Goal: Task Accomplishment & Management: Manage account settings

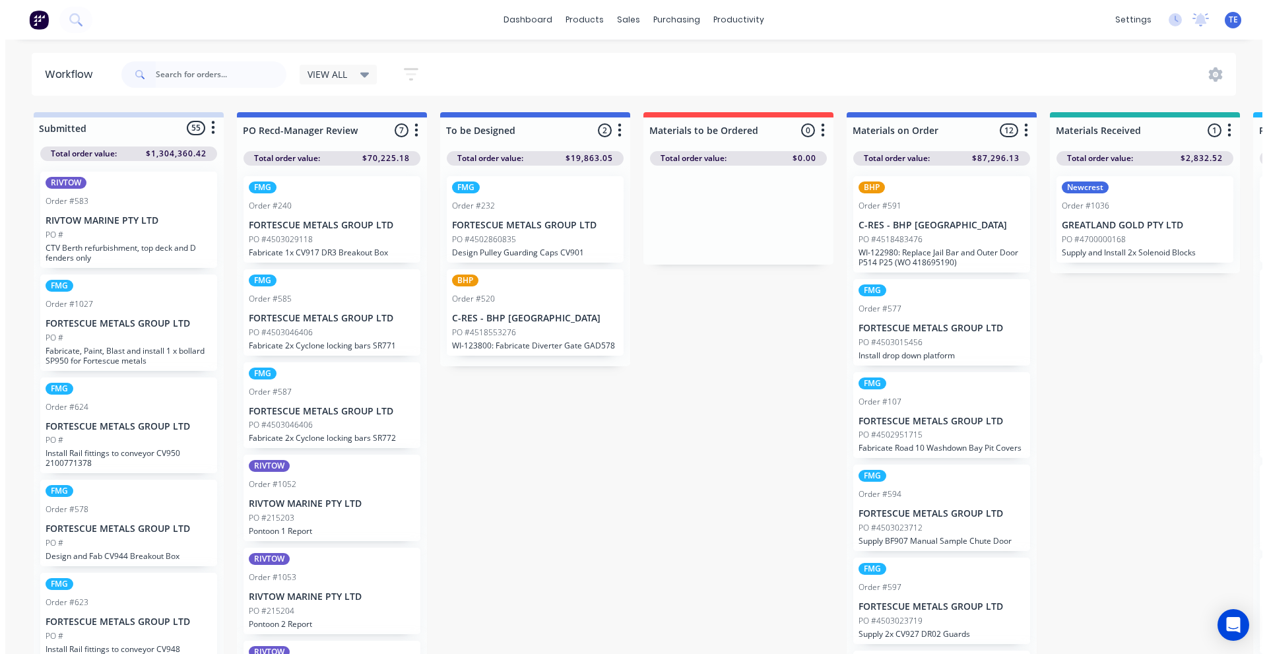
scroll to position [182, 0]
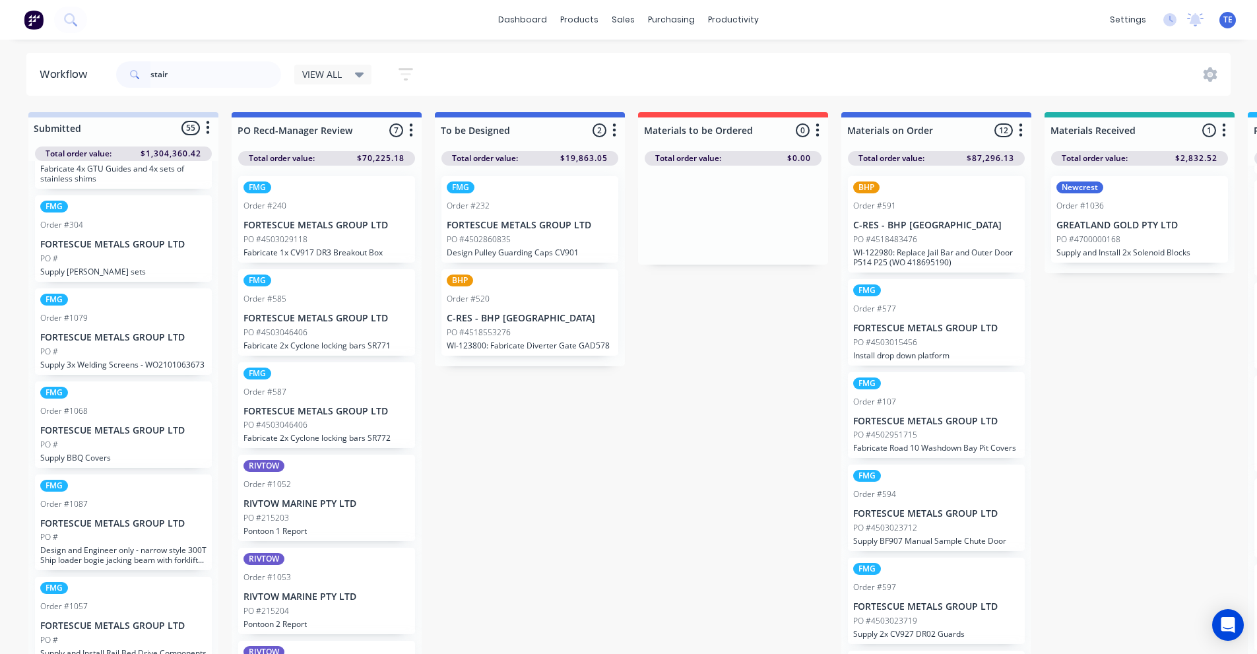
type input "stair"
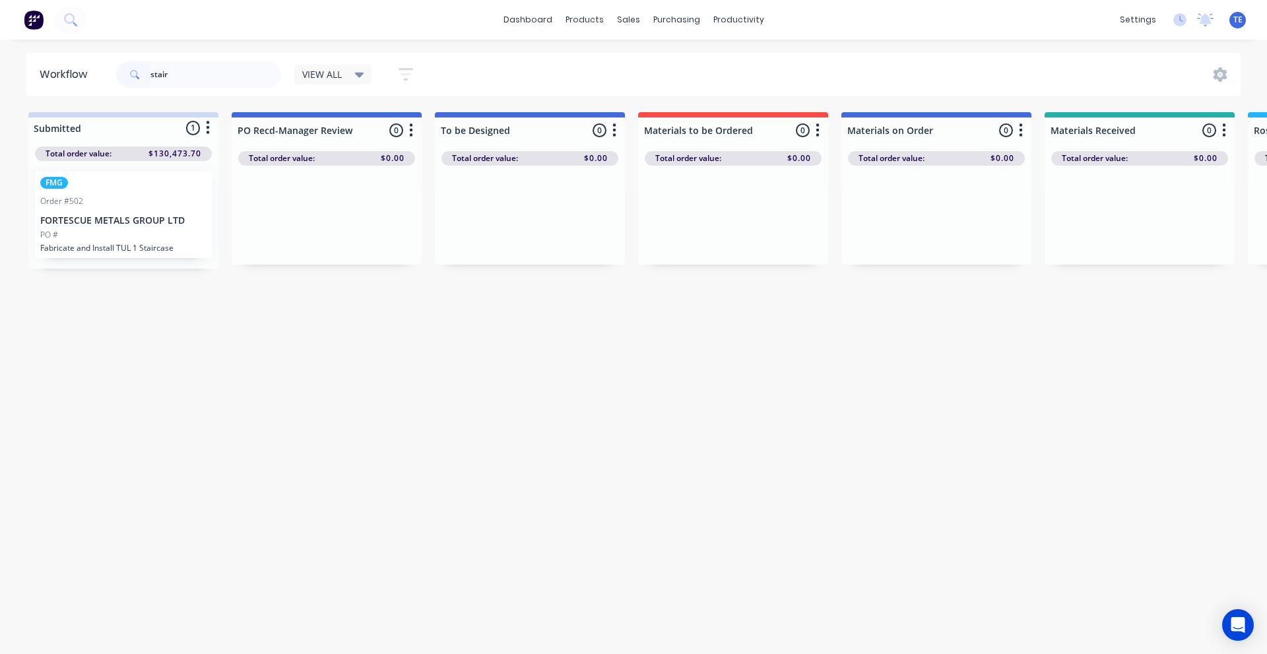
click at [164, 240] on div "PO #" at bounding box center [123, 235] width 166 height 12
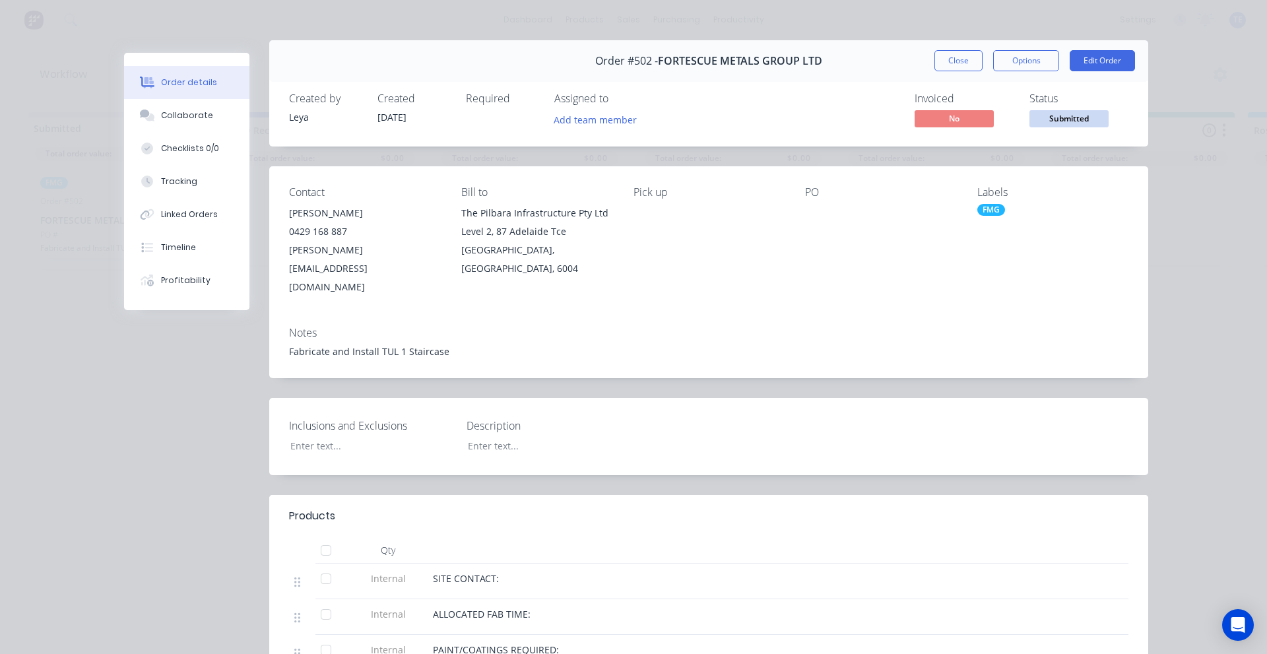
scroll to position [0, 0]
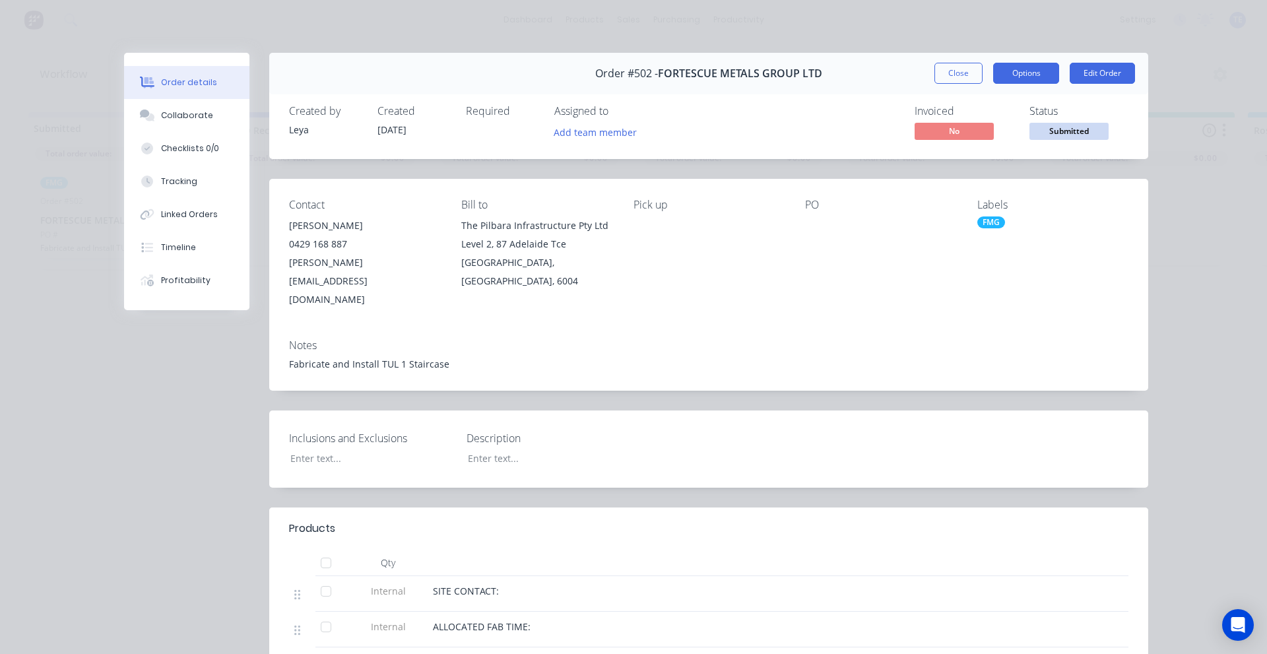
click at [1025, 72] on button "Options" at bounding box center [1026, 73] width 66 height 21
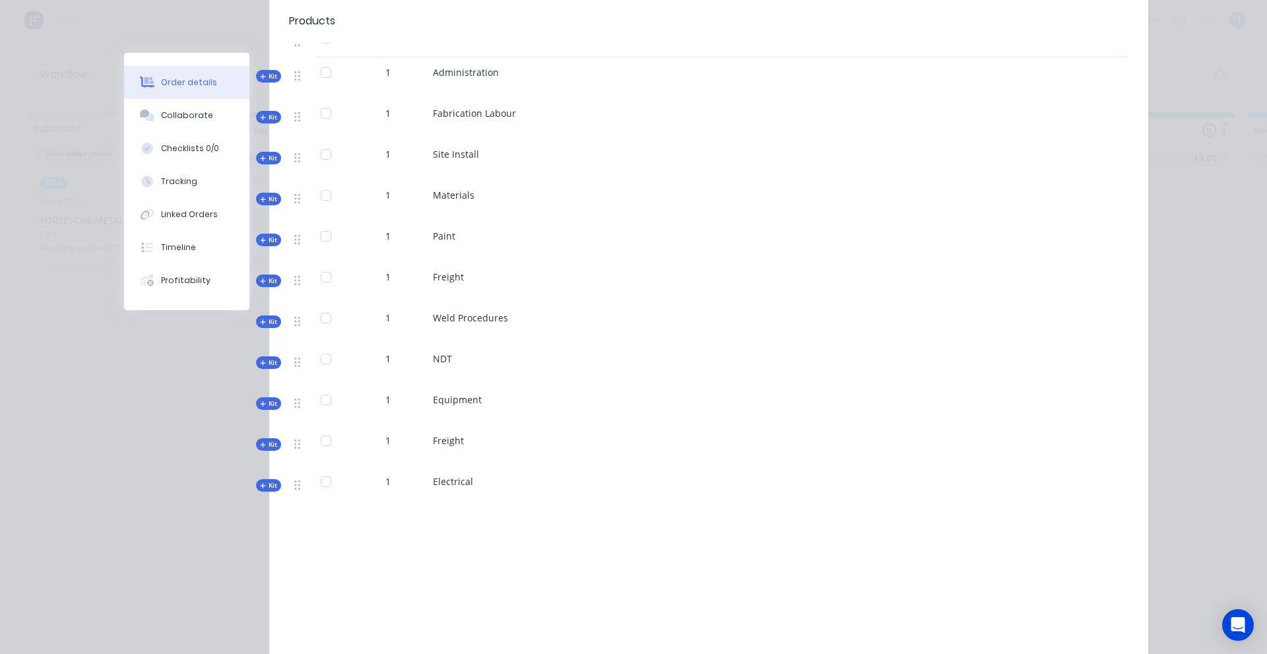
scroll to position [787, 0]
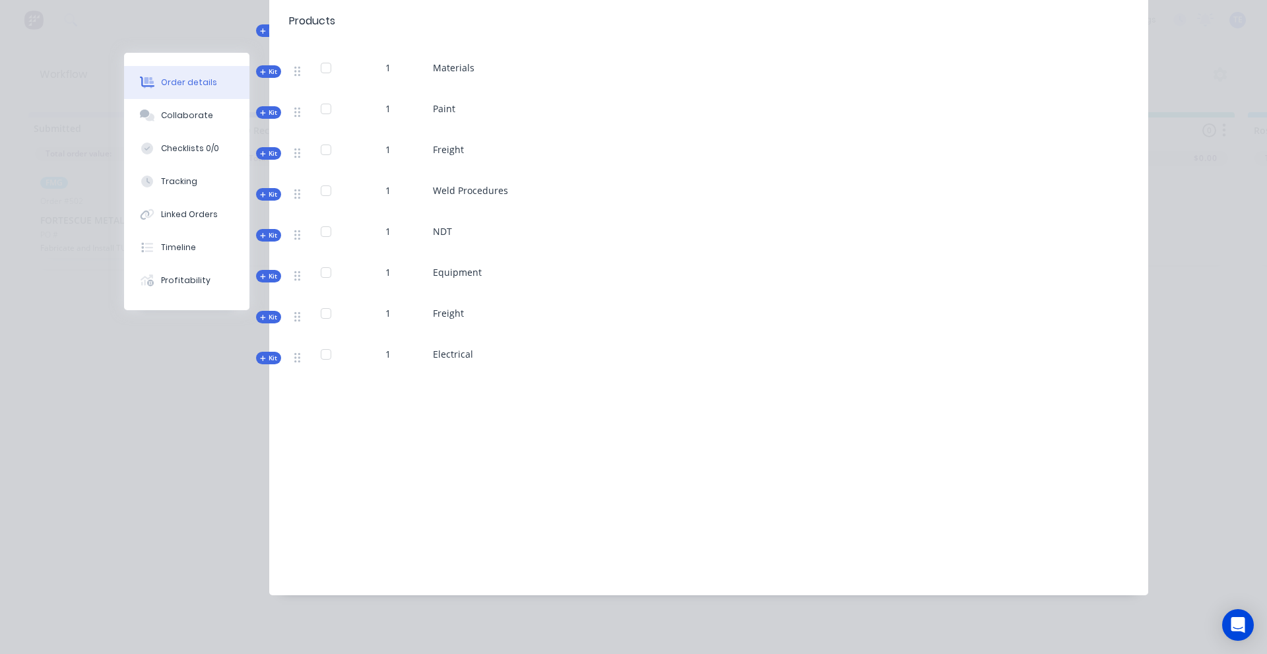
click at [266, 353] on span "Kit" at bounding box center [268, 358] width 17 height 10
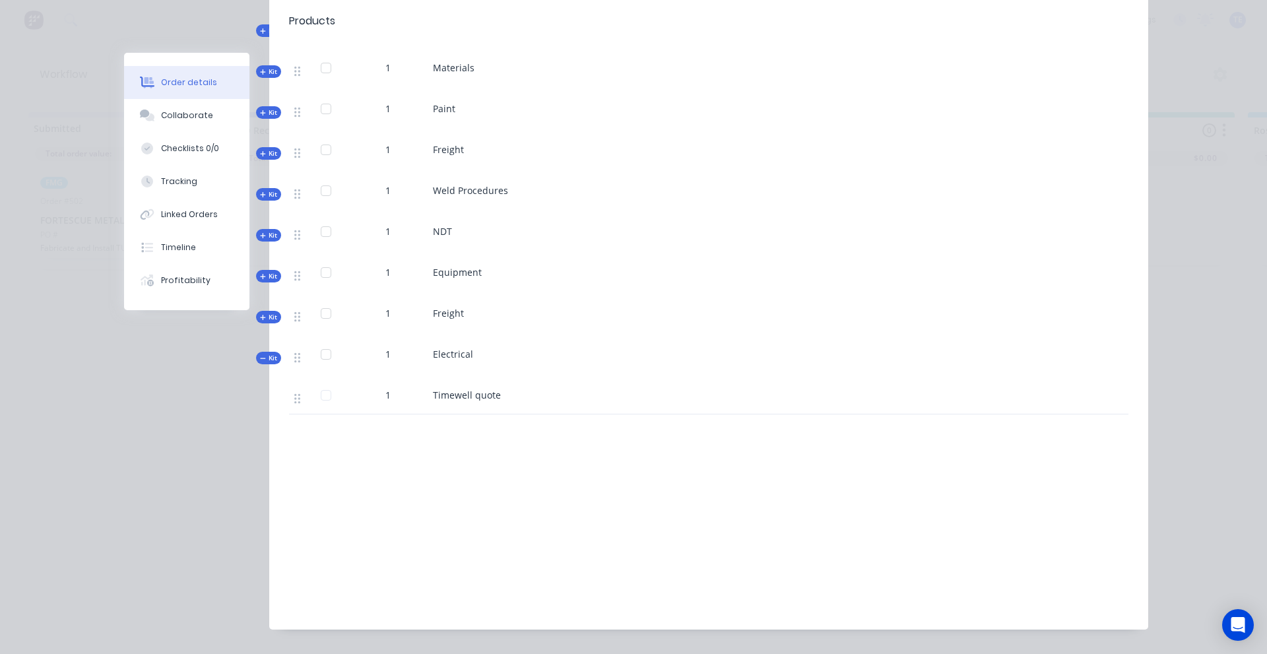
click at [266, 353] on span "Kit" at bounding box center [268, 358] width 17 height 10
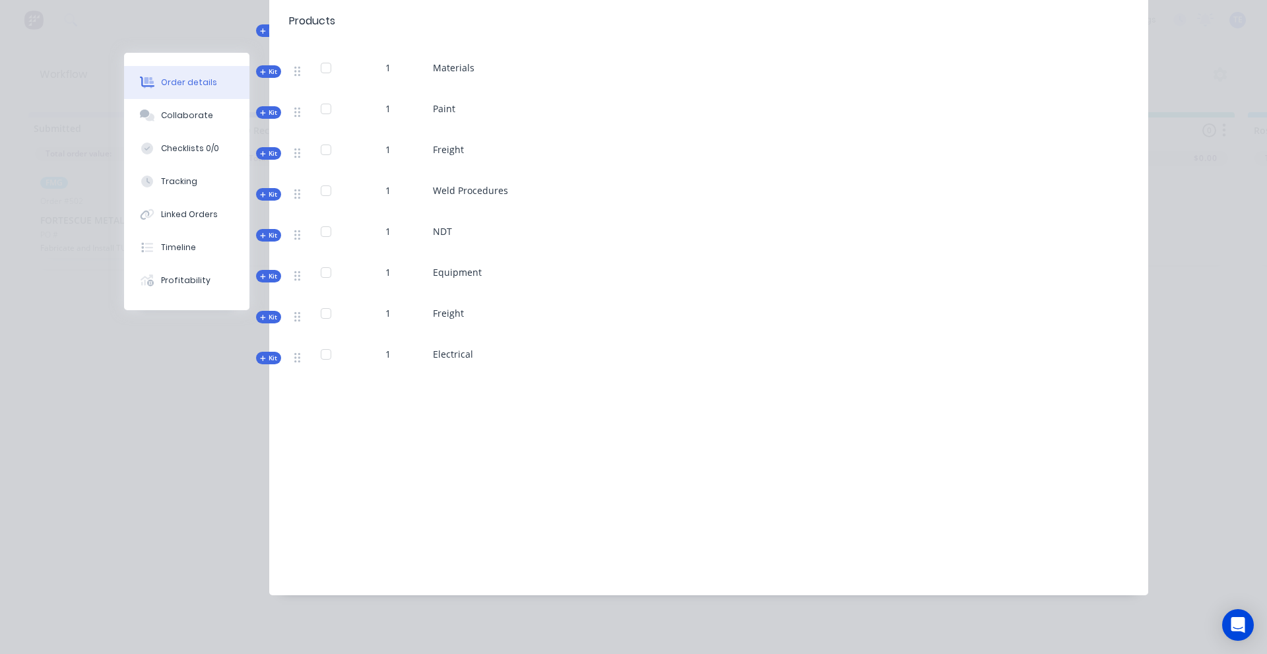
click at [257, 290] on div "Order details Collaborate Checklists 0/0 Tracking Linked Orders Timeline Profit…" at bounding box center [196, 181] width 145 height 257
click at [260, 315] on icon at bounding box center [262, 317] width 5 height 5
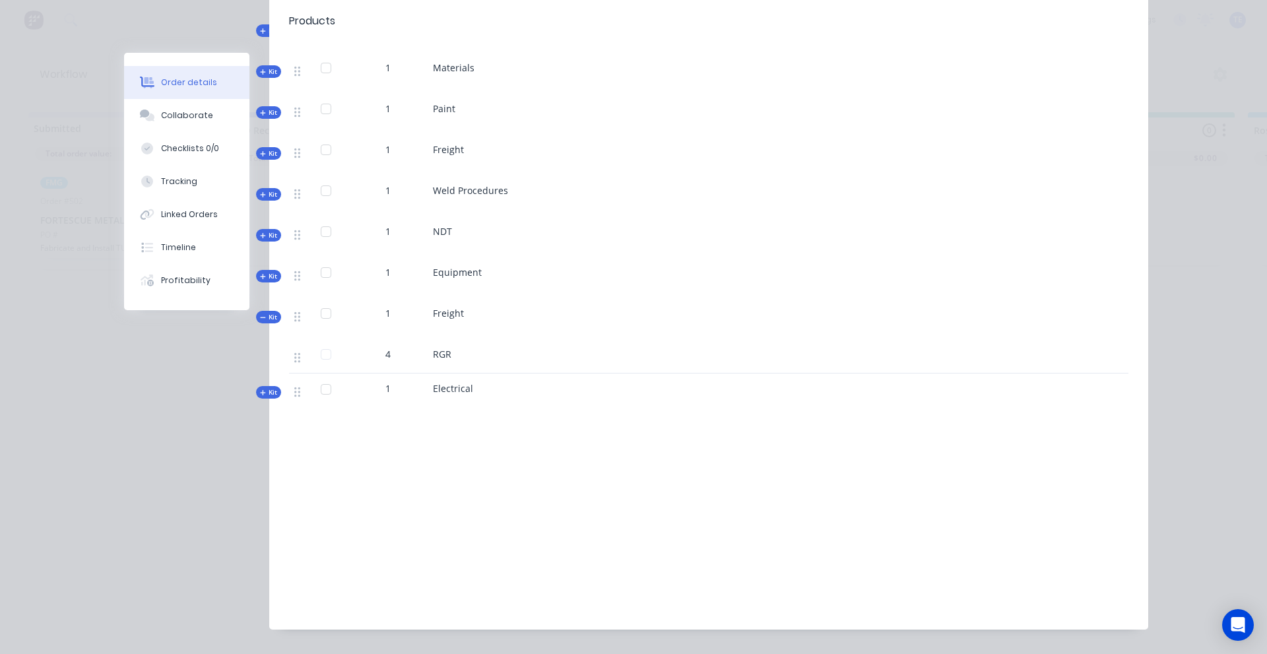
click at [260, 314] on icon at bounding box center [263, 317] width 6 height 7
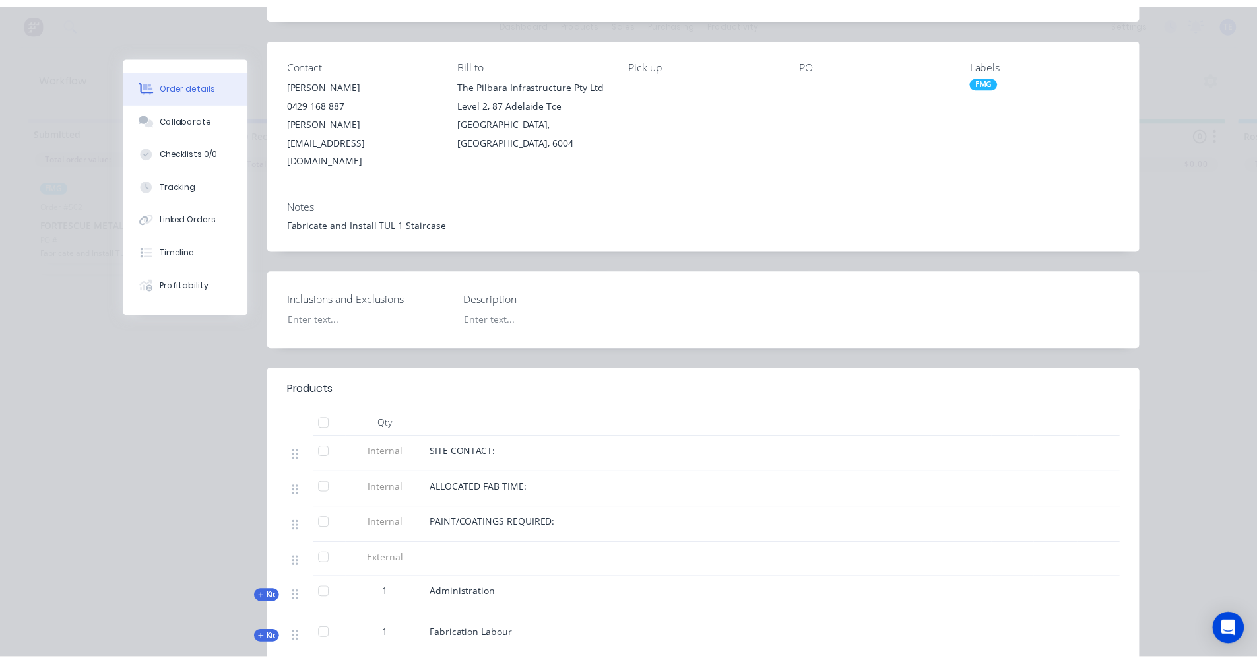
scroll to position [0, 0]
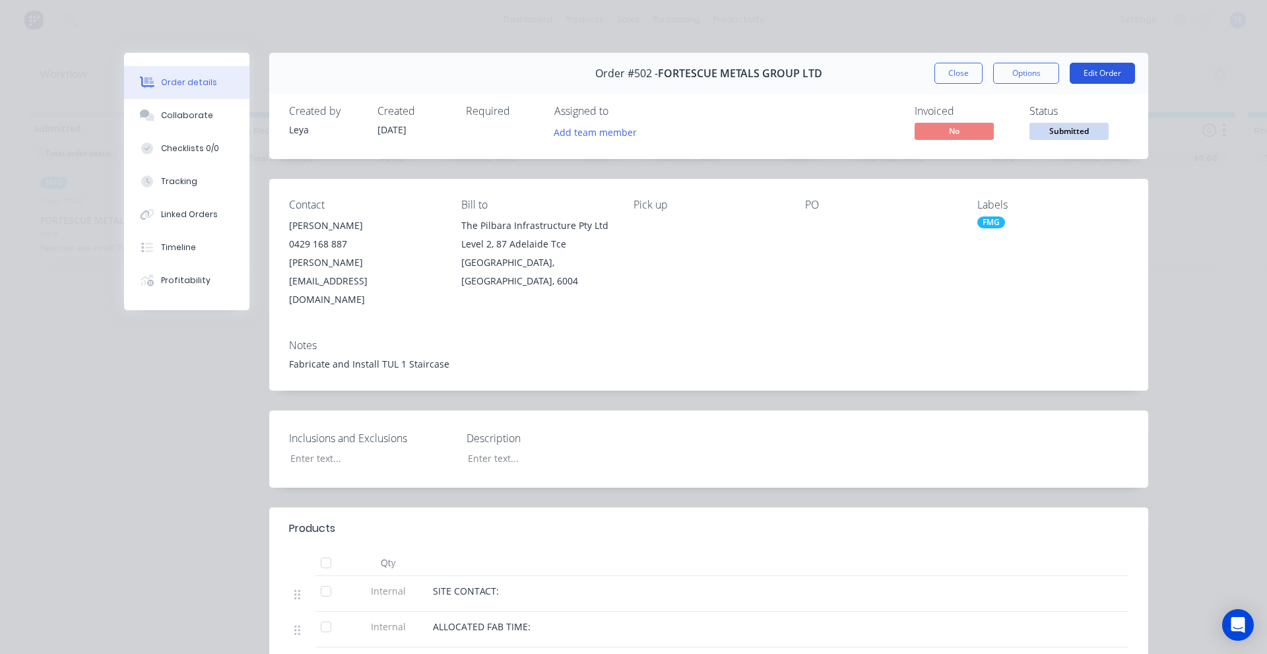
click at [1096, 63] on button "Edit Order" at bounding box center [1101, 73] width 65 height 21
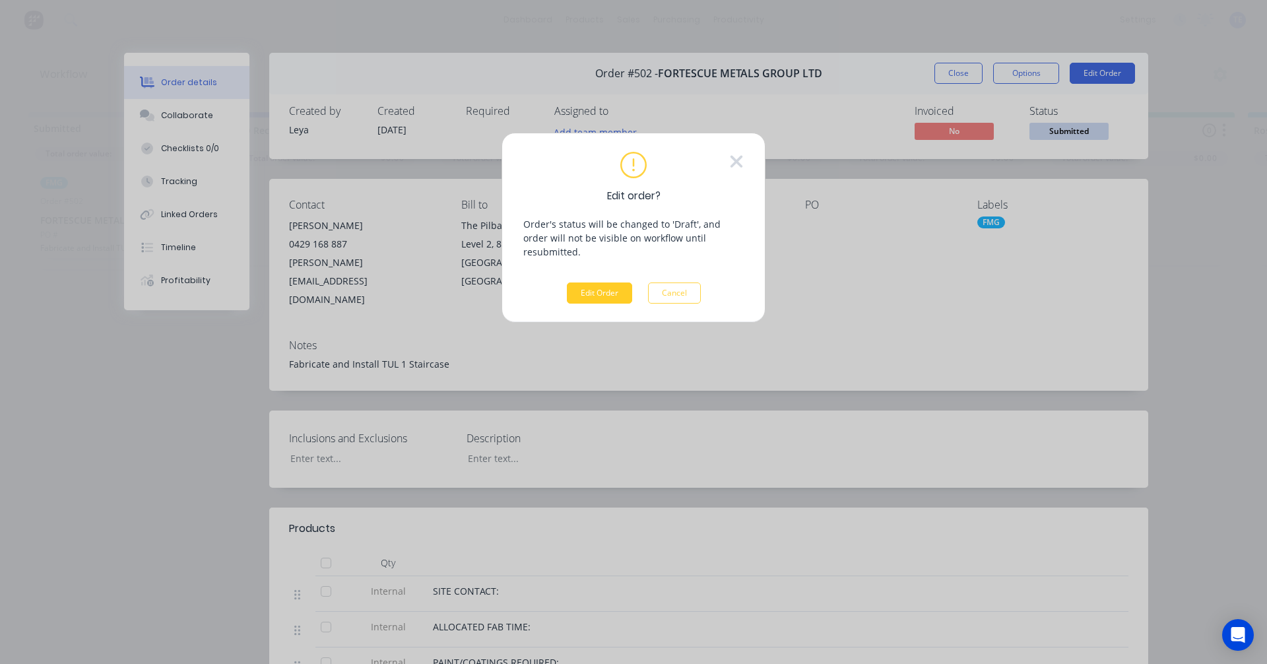
click at [610, 282] on button "Edit Order" at bounding box center [599, 292] width 65 height 21
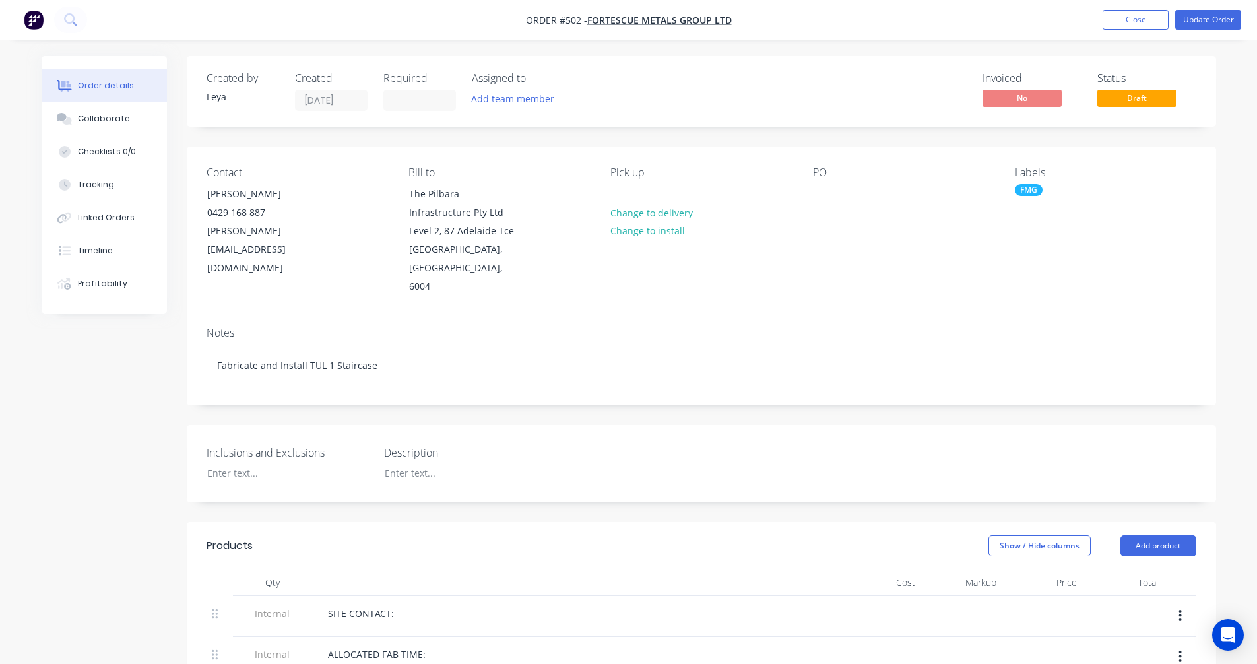
click at [1114, 102] on span "Draft" at bounding box center [1136, 98] width 79 height 16
click at [1118, 97] on span "Draft" at bounding box center [1136, 98] width 79 height 16
click at [1191, 20] on button "Update Order" at bounding box center [1208, 20] width 66 height 20
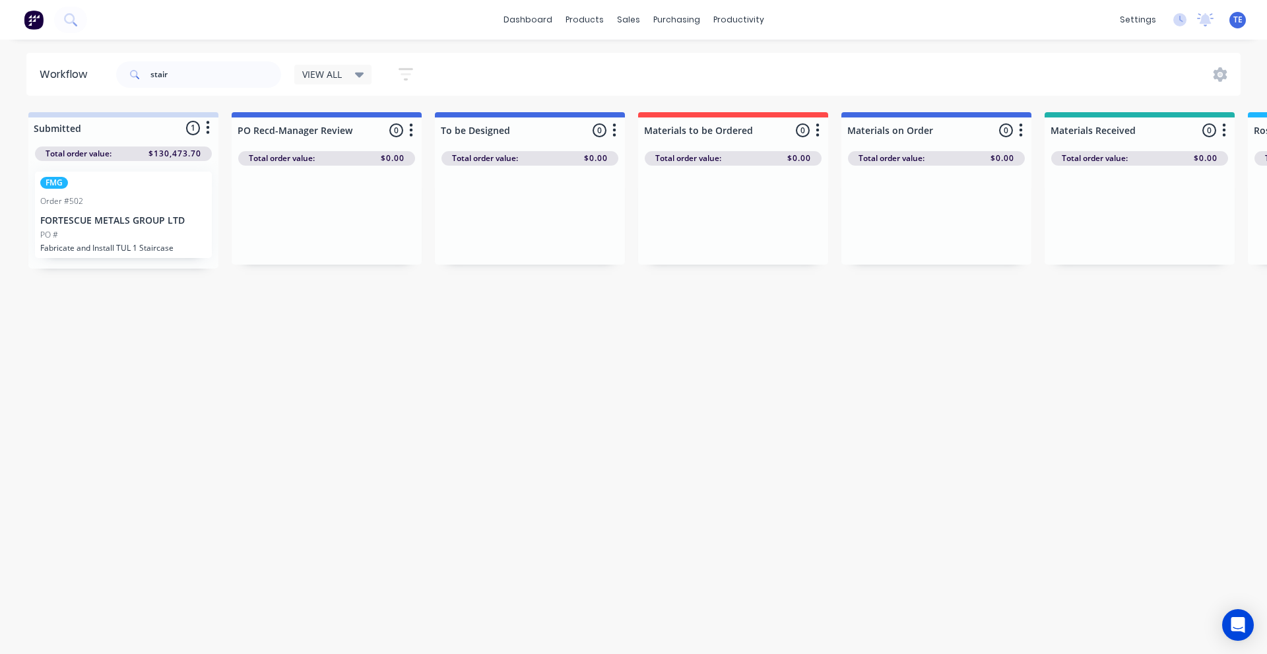
click at [31, 23] on img at bounding box center [34, 20] width 20 height 20
